Goal: Find specific page/section: Find specific page/section

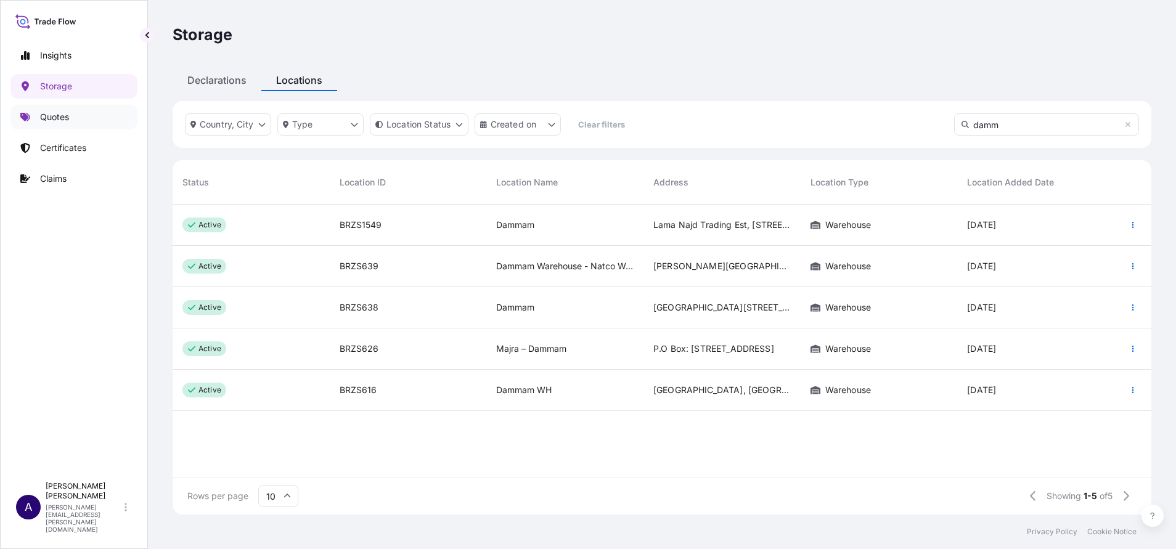
scroll to position [303, 964]
click at [61, 86] on p "Storage" at bounding box center [56, 86] width 32 height 12
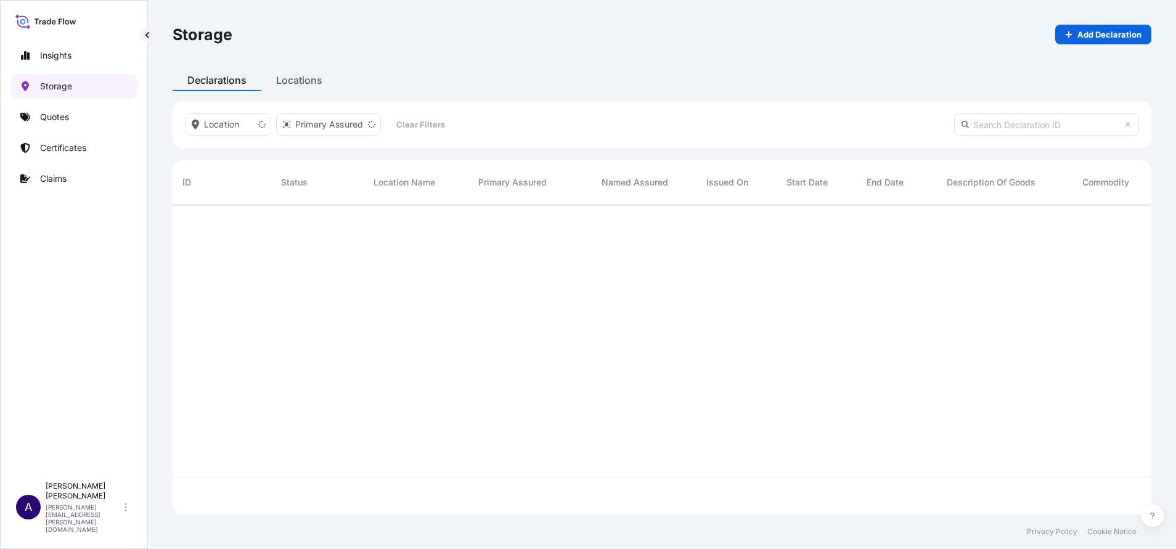
scroll to position [303, 964]
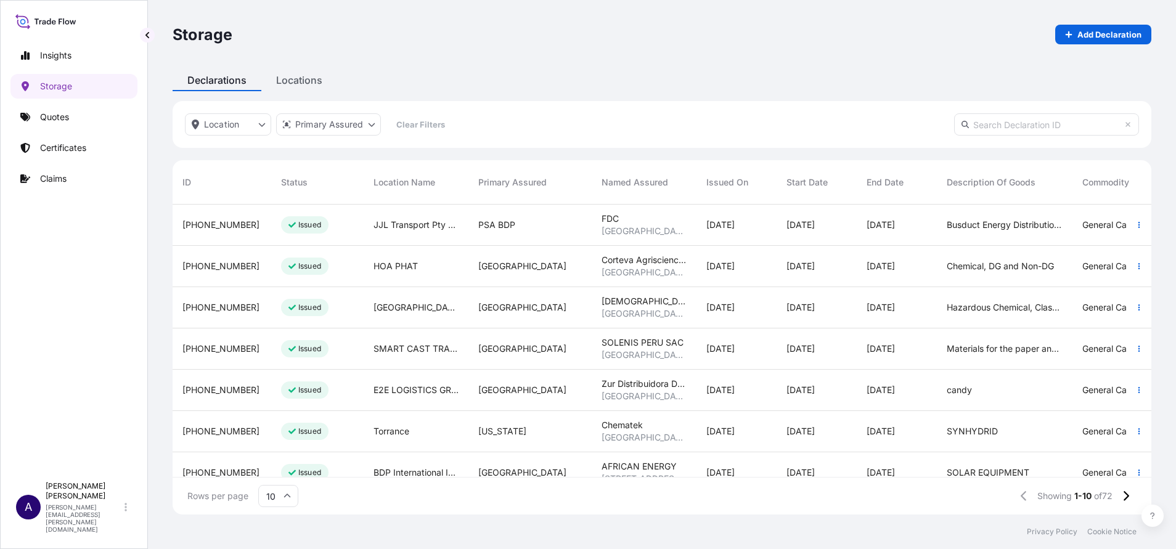
click at [992, 121] on input "text" at bounding box center [1046, 124] width 185 height 22
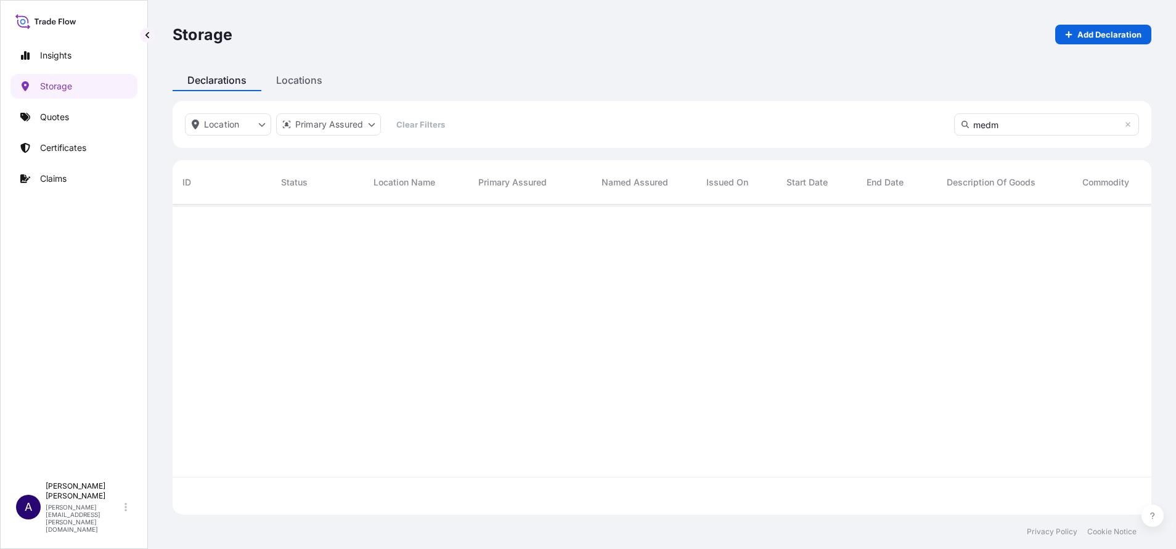
scroll to position [340, 964]
type input "m"
click at [312, 79] on div "Locations" at bounding box center [299, 80] width 76 height 22
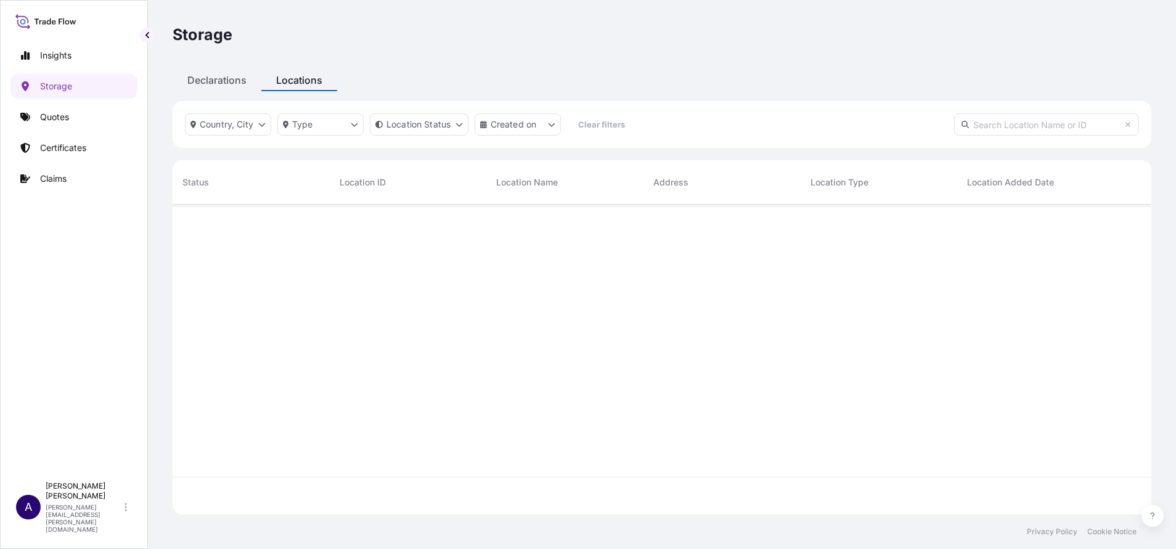
scroll to position [303, 964]
click at [1022, 130] on input "text" at bounding box center [1046, 124] width 185 height 22
type input "medm"
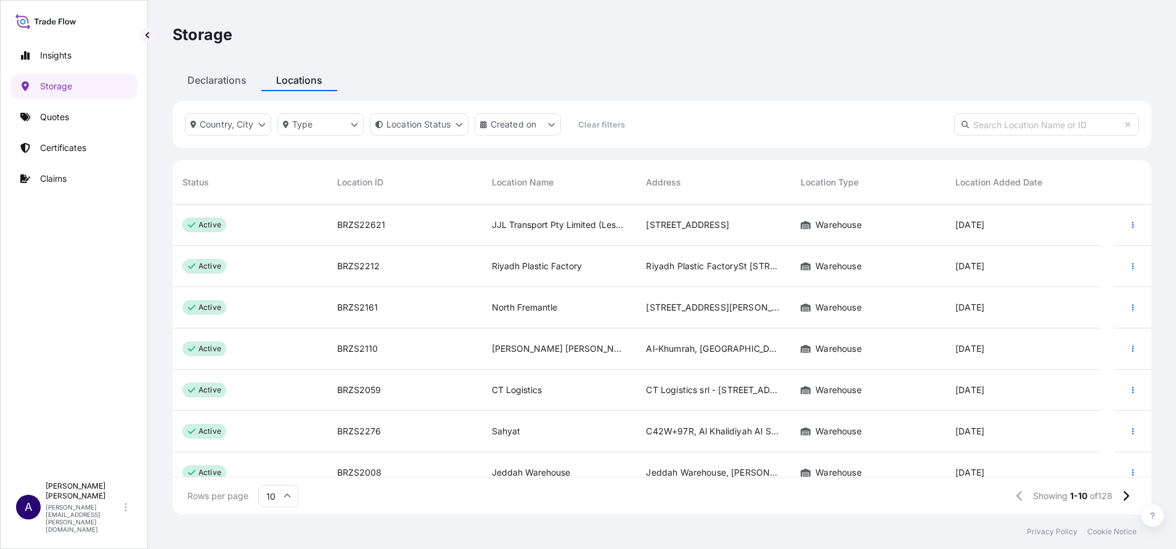
click at [1033, 128] on input "text" at bounding box center [1046, 124] width 185 height 22
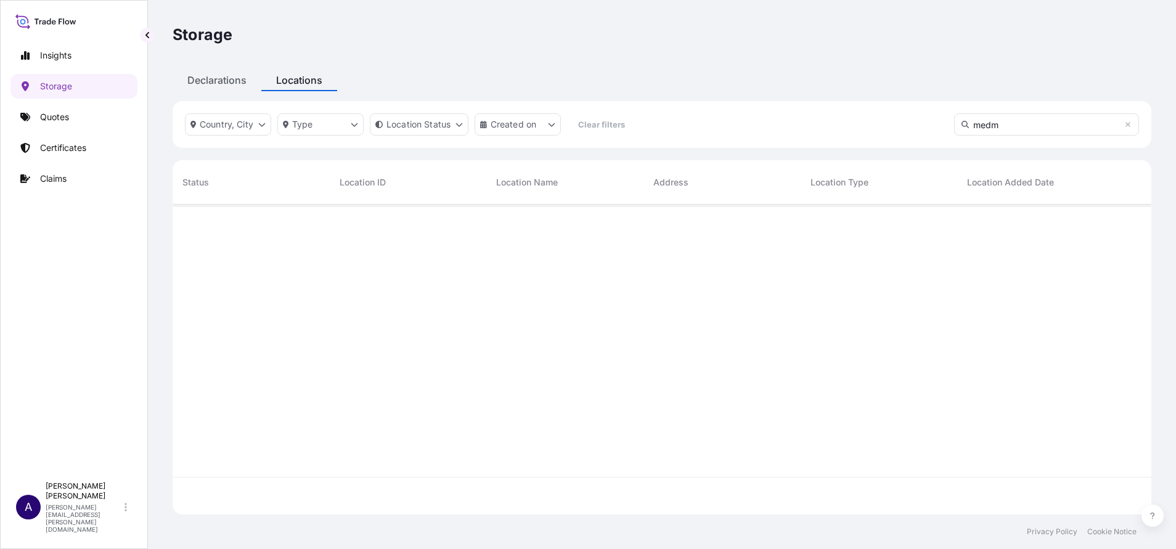
scroll to position [340, 964]
type input "m"
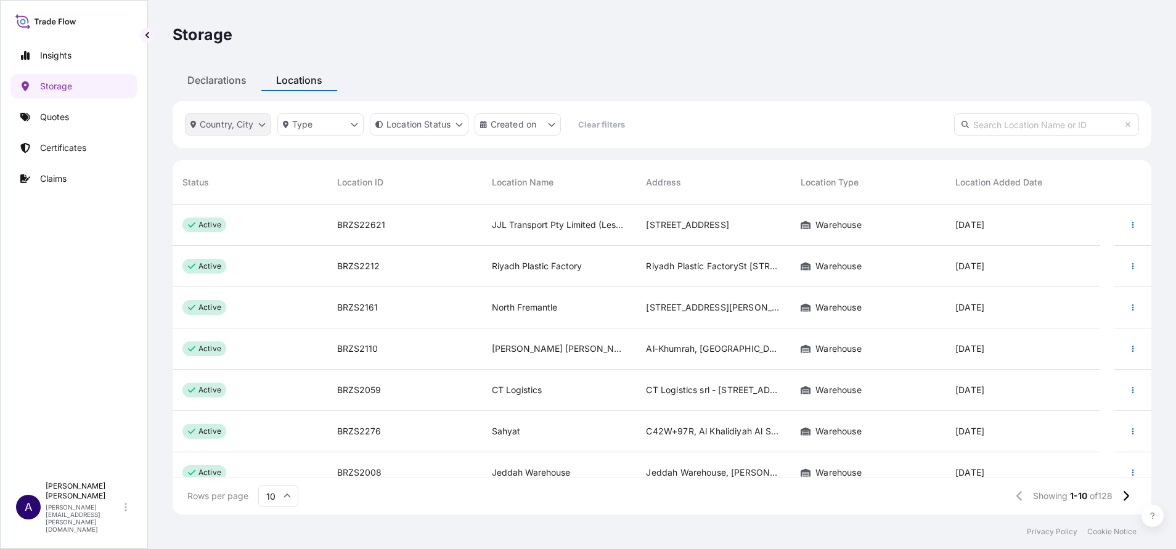
click at [263, 123] on html "Insights Storage Quotes Certificates Claims A [PERSON_NAME] [PERSON_NAME][EMAIL…" at bounding box center [588, 274] width 1176 height 549
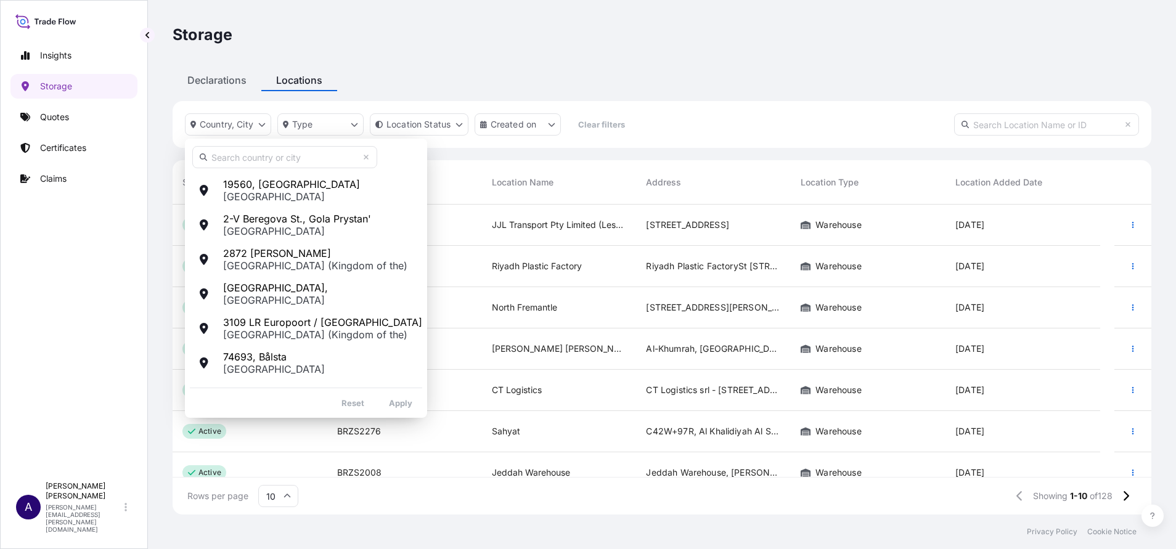
click at [240, 124] on html "Insights Storage Quotes Certificates Claims A [PERSON_NAME] [PERSON_NAME][EMAIL…" at bounding box center [588, 274] width 1176 height 549
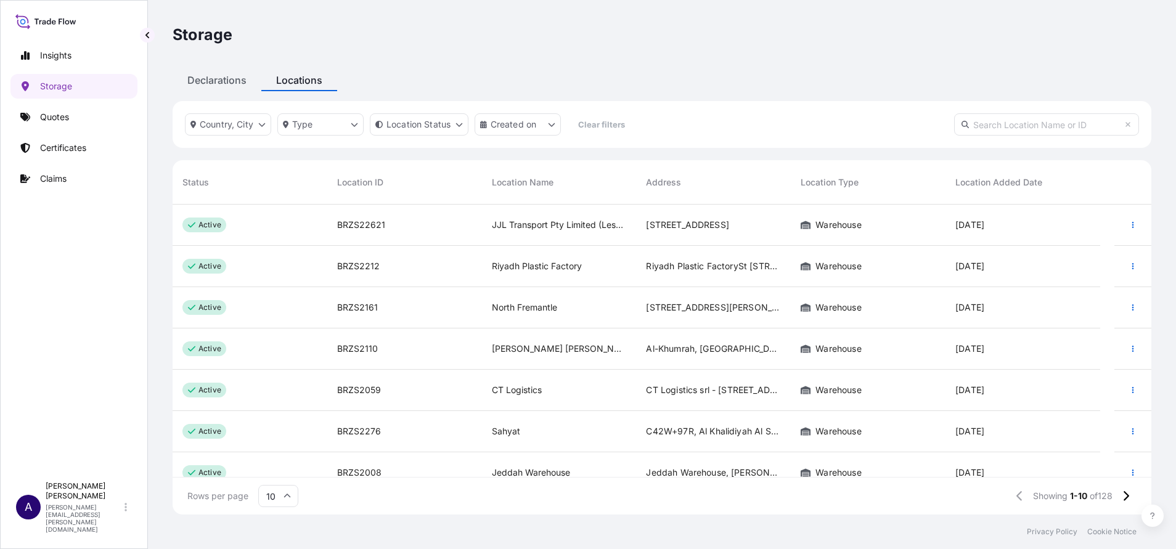
click at [290, 494] on icon at bounding box center [286, 495] width 7 height 7
click at [278, 462] on div "50" at bounding box center [278, 461] width 30 height 23
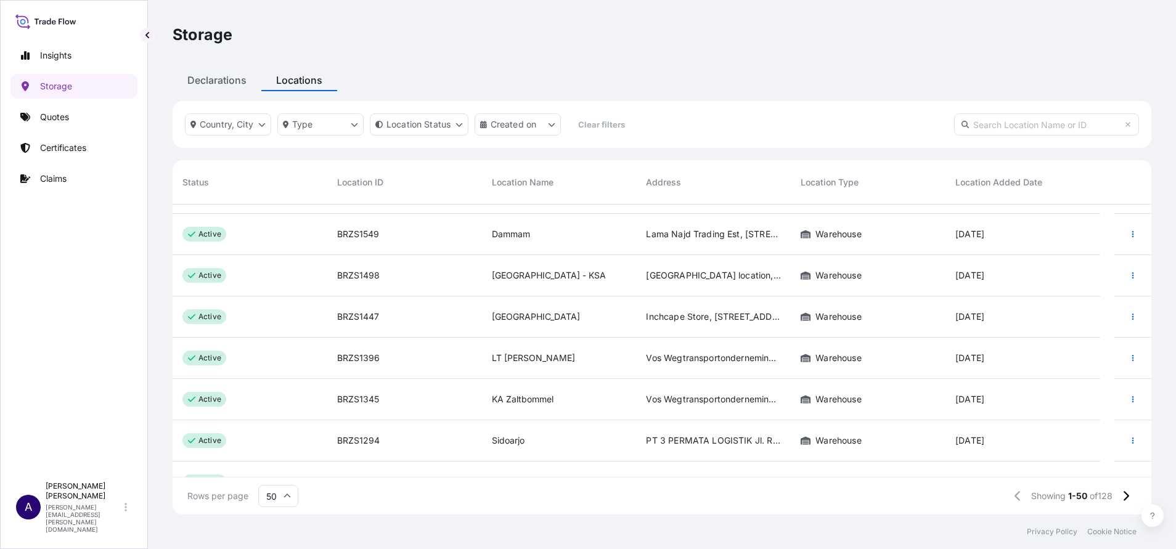
scroll to position [0, 0]
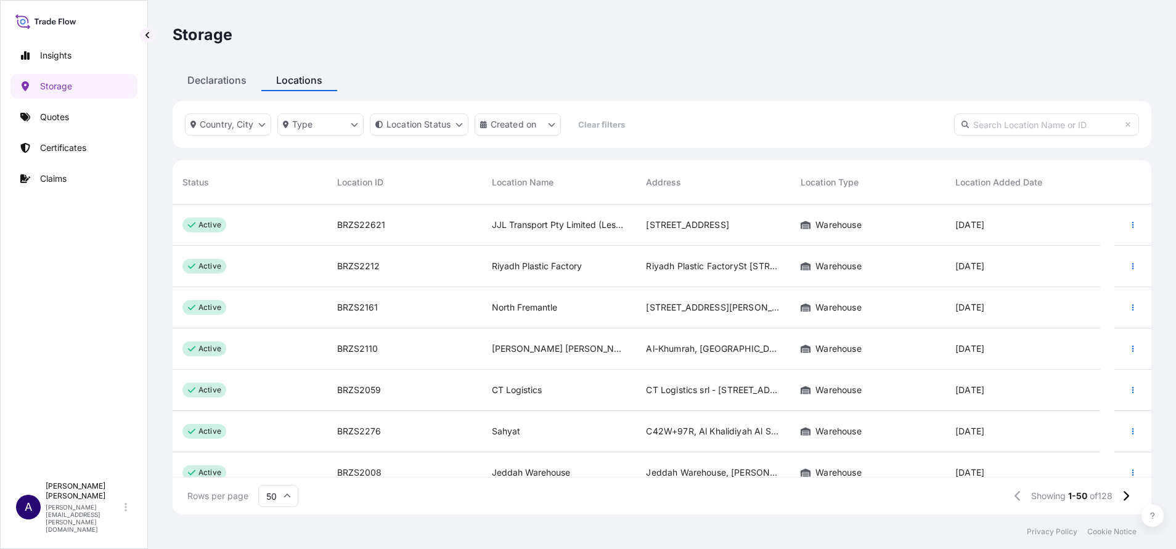
click at [1060, 124] on input "text" at bounding box center [1046, 124] width 185 height 22
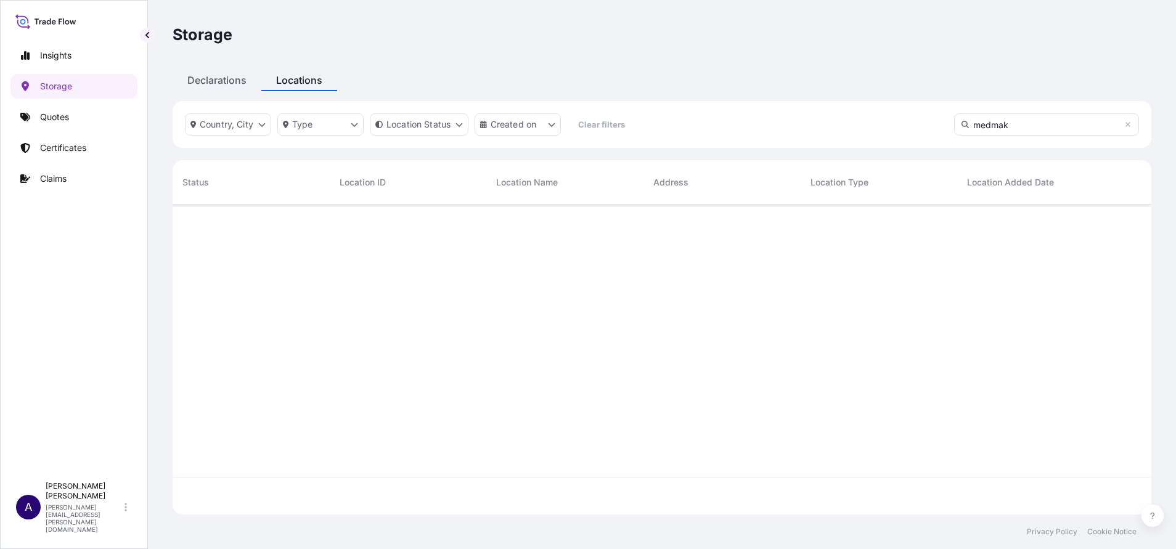
scroll to position [340, 964]
type input "medmak"
click at [56, 55] on p "Insights" at bounding box center [55, 55] width 31 height 12
select select "2025"
